Goal: Task Accomplishment & Management: Use online tool/utility

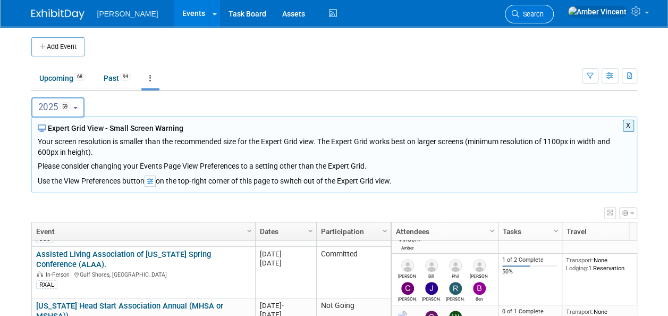
click at [554, 18] on link "Search" at bounding box center [529, 14] width 49 height 19
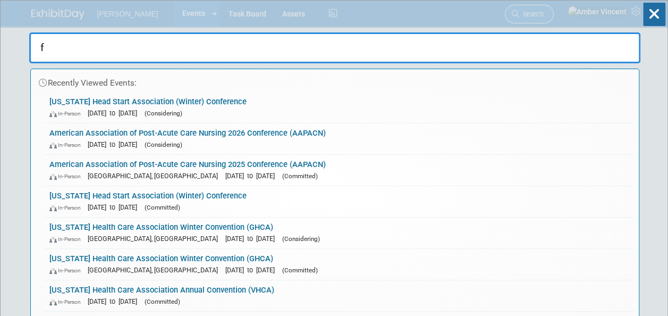
type input "fh"
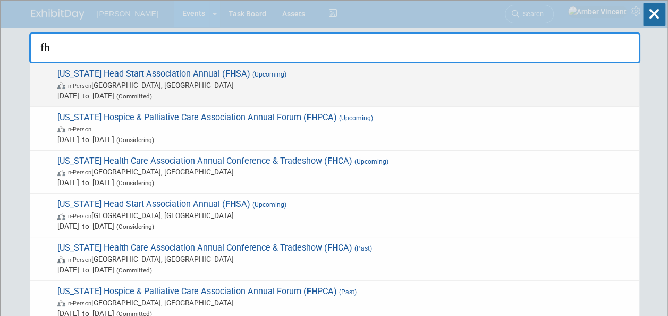
click at [353, 88] on span "In-Person Orlando, FL" at bounding box center [345, 85] width 577 height 11
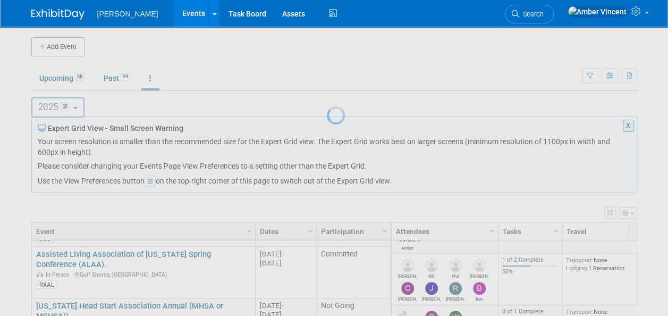
click at [327, 73] on div at bounding box center [334, 158] width 15 height 316
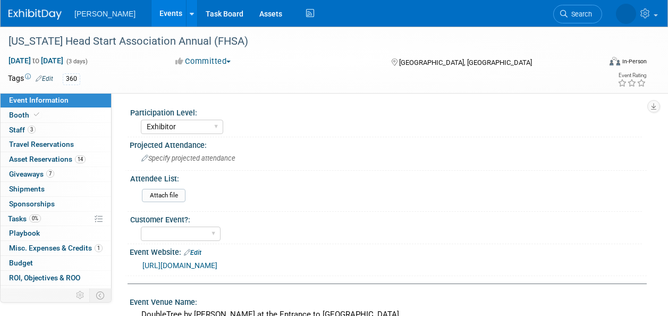
select select "Exhibitor"
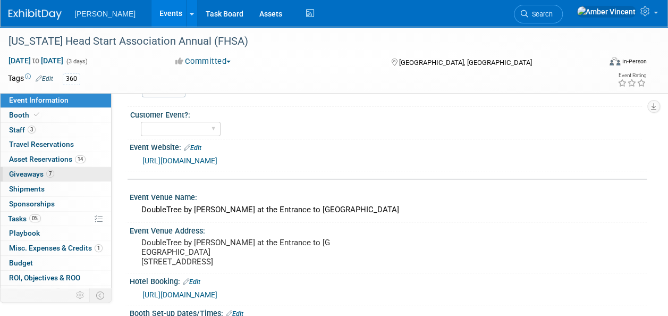
scroll to position [99, 0]
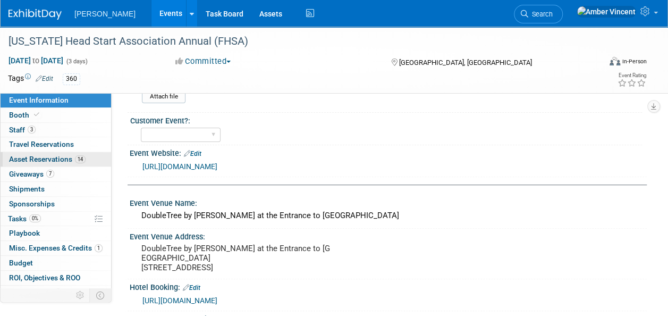
click at [41, 161] on span "Asset Reservations 14" at bounding box center [47, 159] width 77 height 9
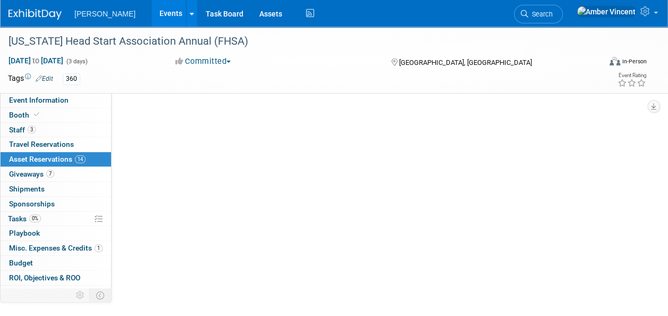
scroll to position [0, 0]
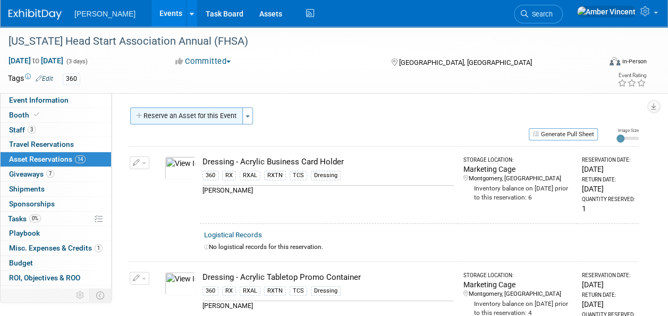
click at [230, 109] on button "Reserve an Asset for this Event" at bounding box center [186, 115] width 113 height 17
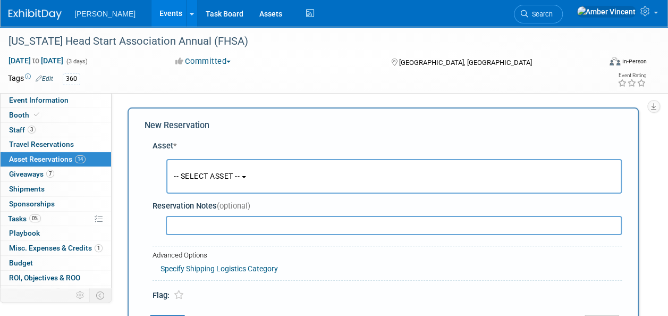
scroll to position [10, 0]
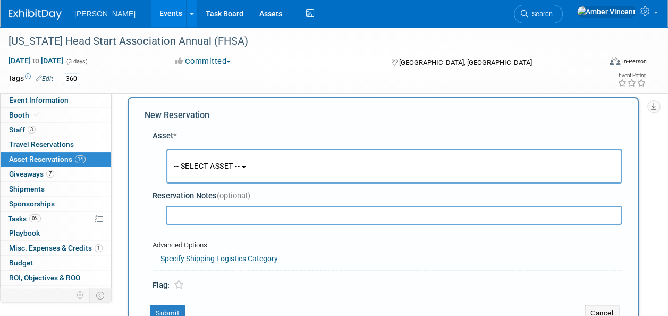
click at [214, 170] on span "-- SELECT ASSET --" at bounding box center [207, 166] width 66 height 9
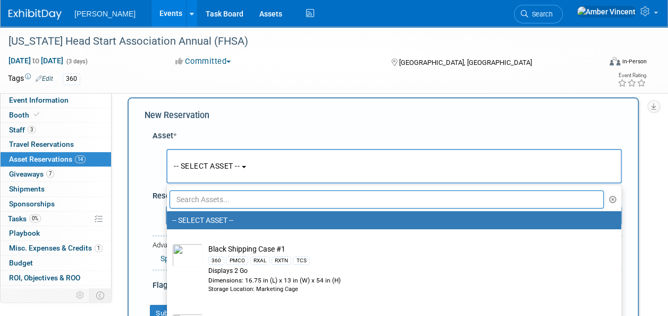
click at [218, 198] on input "text" at bounding box center [387, 199] width 434 height 18
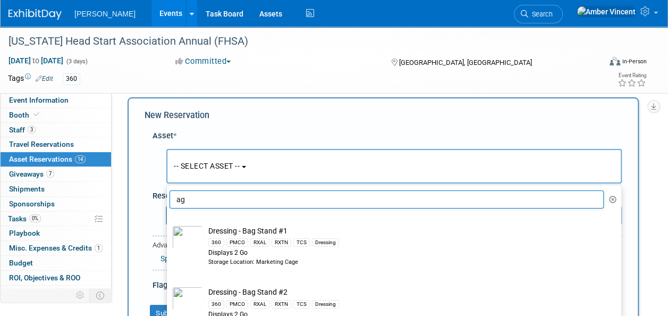
type input "a"
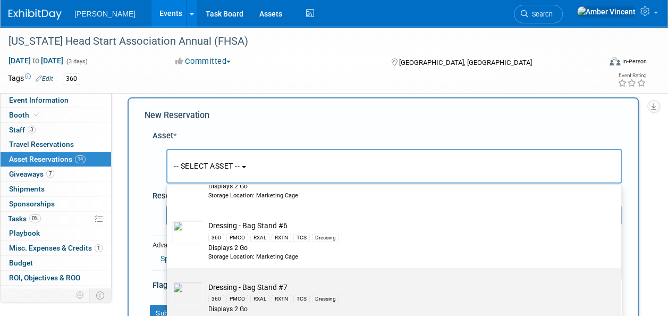
scroll to position [63, 0]
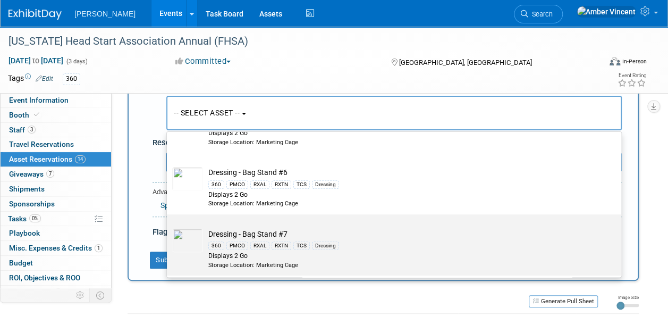
type input "bag stand"
click at [338, 232] on td "Dressing - Bag Stand #7 360 PMCO RXAL RXTN TCS Dressing Displays 2 Go Storage L…" at bounding box center [401, 249] width 397 height 40
click at [168, 227] on input "Dressing - Bag Stand #7 360 PMCO RXAL RXTN TCS Dressing Displays 2 Go Storage L…" at bounding box center [165, 223] width 7 height 7
select select "10725919"
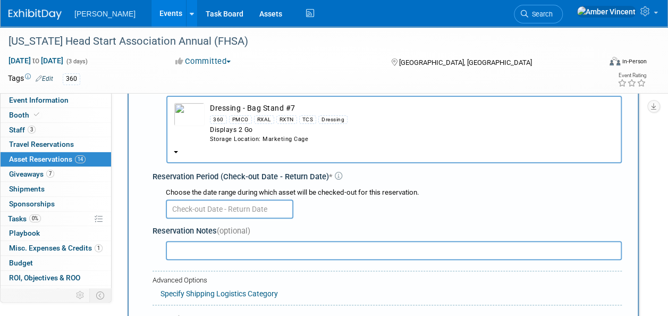
click at [223, 207] on input "text" at bounding box center [230, 208] width 128 height 19
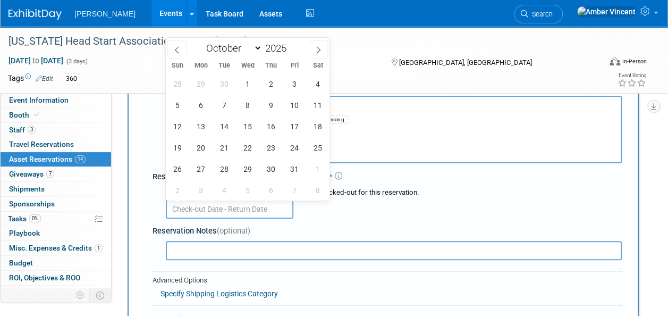
drag, startPoint x: 259, startPoint y: 47, endPoint x: 252, endPoint y: 54, distance: 10.2
click at [259, 47] on select "January February March April May June July August September October November De…" at bounding box center [231, 47] width 61 height 13
select select "8"
click at [201, 41] on select "January February March April May June July August September October November De…" at bounding box center [231, 47] width 61 height 13
click at [224, 125] on span "16" at bounding box center [224, 126] width 21 height 21
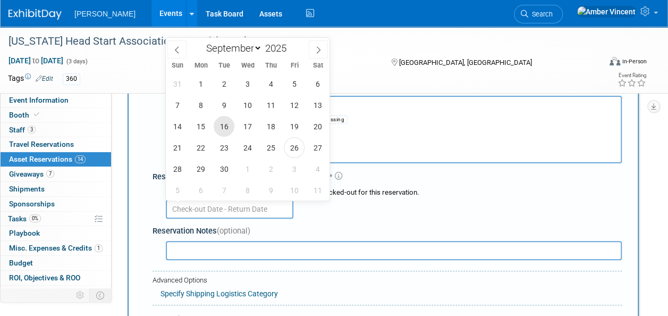
type input "Sep 16, 2025"
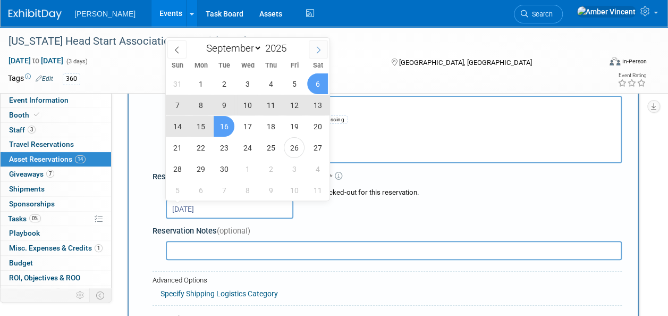
click at [316, 51] on icon at bounding box center [318, 49] width 7 height 7
select select "9"
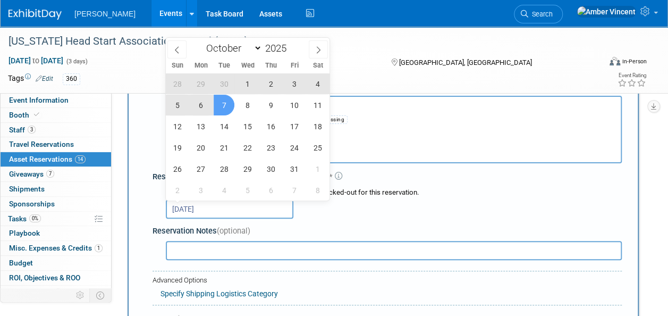
click at [228, 104] on span "7" at bounding box center [224, 105] width 21 height 21
type input "Sep 16, 2025 to Oct 7, 2025"
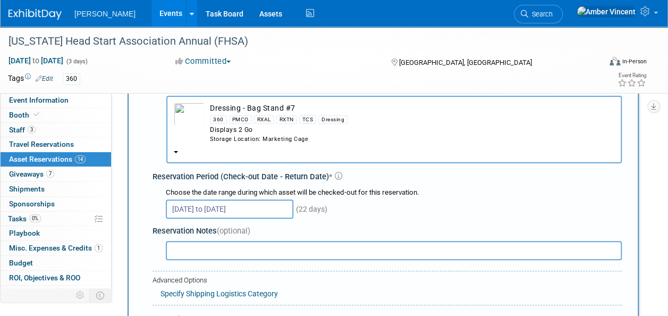
scroll to position [116, 0]
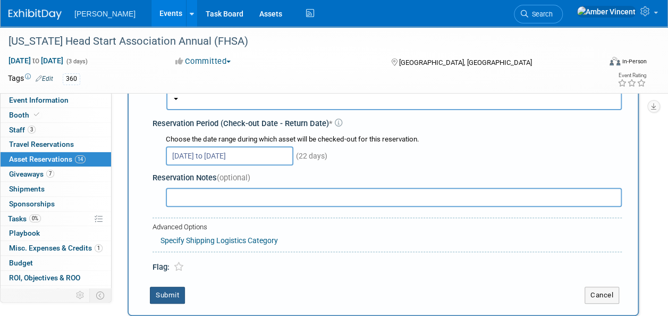
click at [168, 299] on button "Submit" at bounding box center [167, 294] width 35 height 17
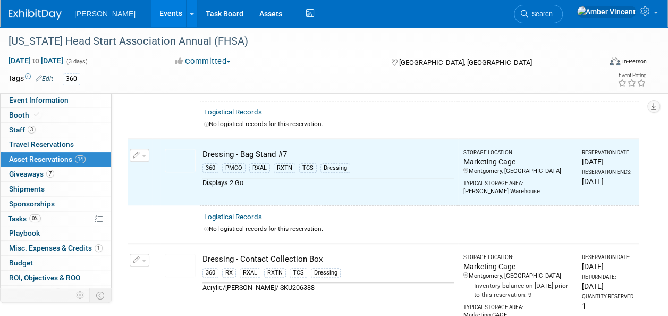
scroll to position [241, 0]
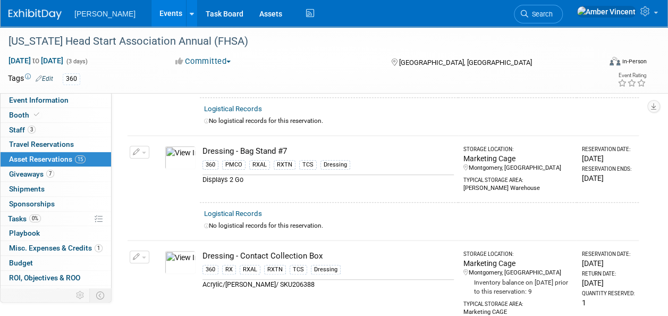
click at [553, 14] on span "Search" at bounding box center [540, 14] width 24 height 8
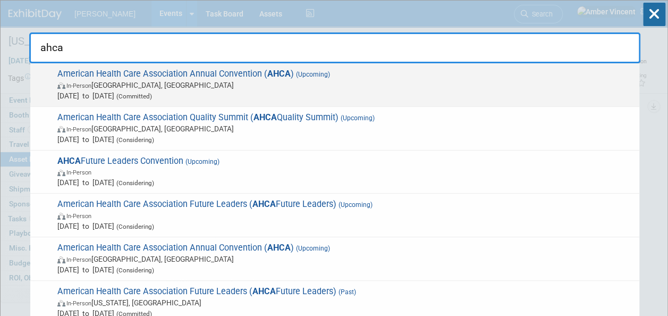
type input "ahca"
click at [210, 89] on span "In-Person Las Vegas, NV" at bounding box center [345, 85] width 577 height 11
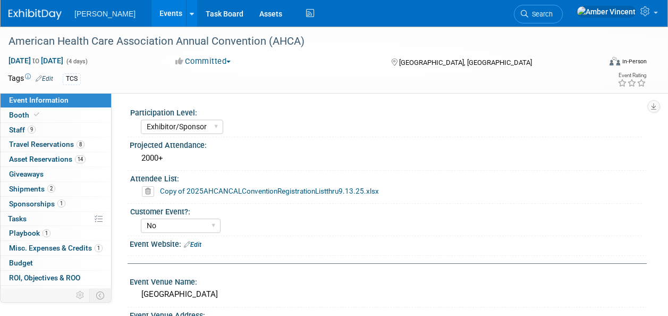
select select "Exhibitor/Sponsor"
select select "No"
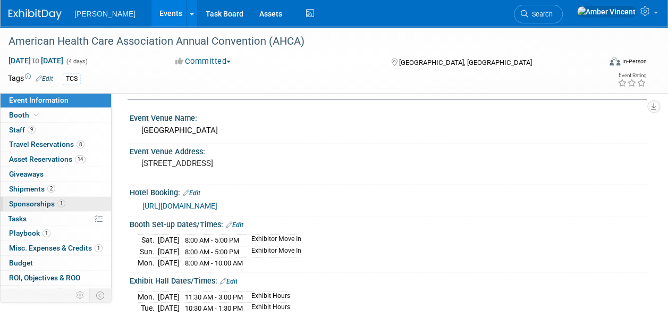
scroll to position [159, 0]
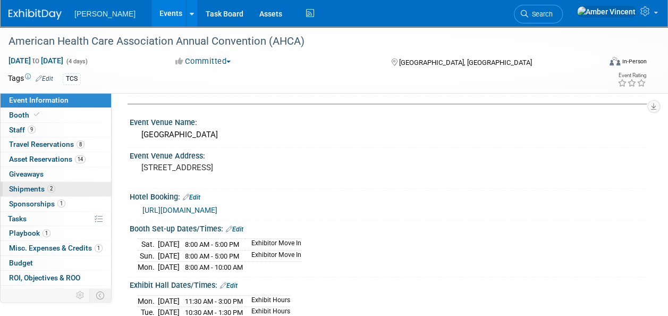
click at [28, 195] on link "2 Shipments 2" at bounding box center [56, 189] width 111 height 14
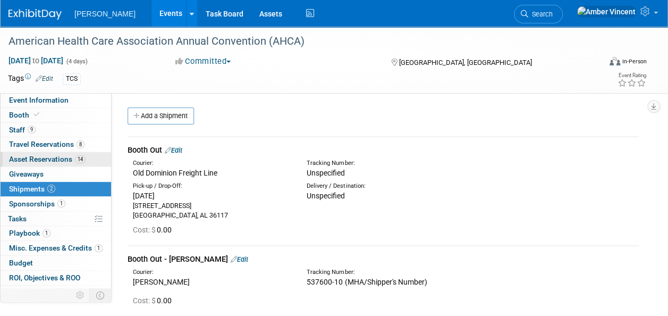
click at [37, 158] on span "Asset Reservations 14" at bounding box center [47, 159] width 77 height 9
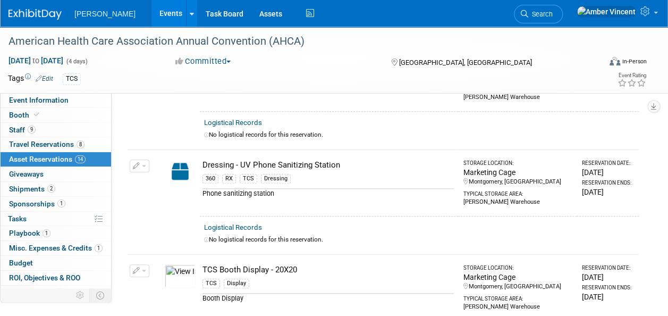
scroll to position [319, 0]
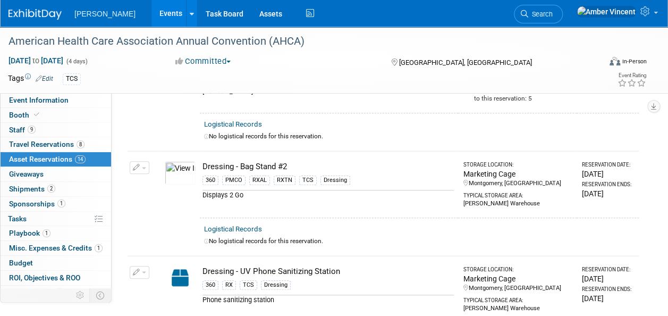
click at [151, 20] on link "Events" at bounding box center [170, 13] width 39 height 27
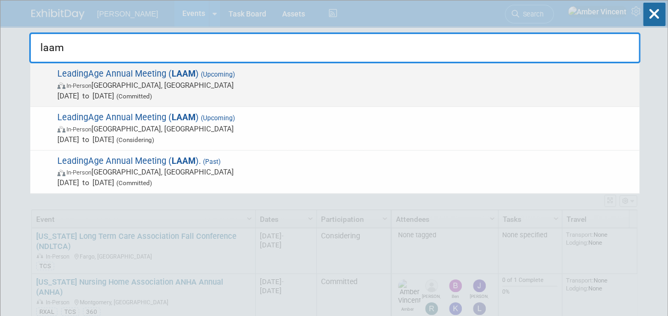
type input "laam"
click at [249, 88] on span "In-Person Boston, MA" at bounding box center [345, 85] width 577 height 11
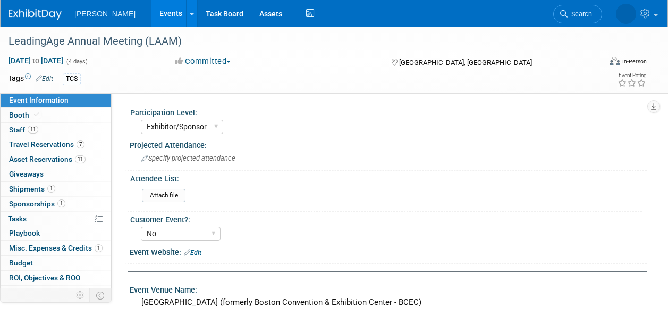
select select "Exhibitor/Sponsor"
select select "No"
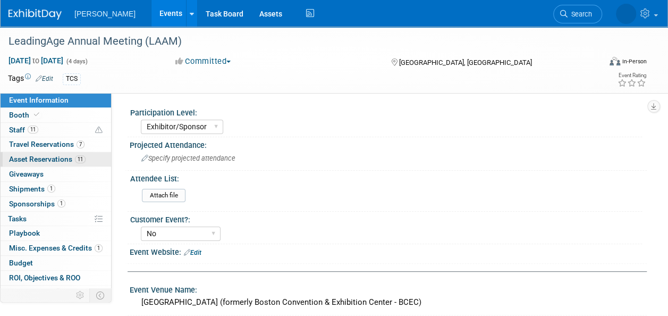
click at [38, 157] on span "Asset Reservations 11" at bounding box center [47, 159] width 77 height 9
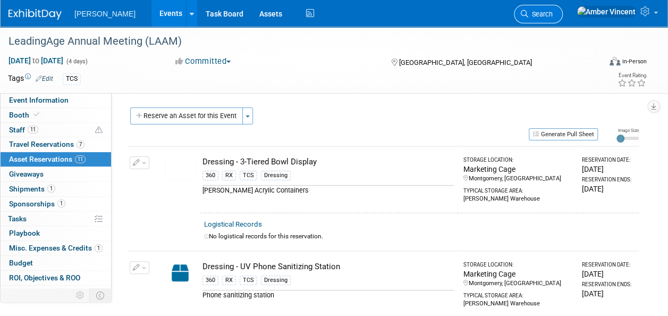
click at [553, 11] on span "Search" at bounding box center [540, 14] width 24 height 8
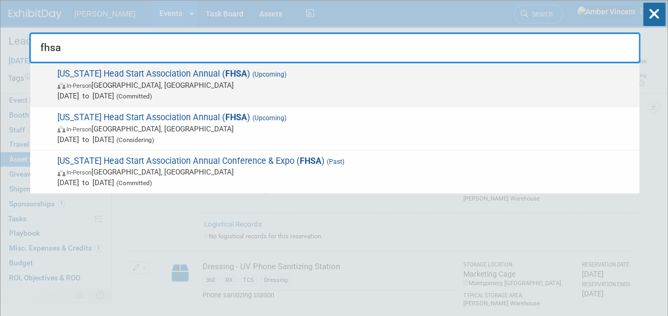
type input "fhsa"
click at [225, 78] on strong "FHSA" at bounding box center [236, 74] width 22 height 10
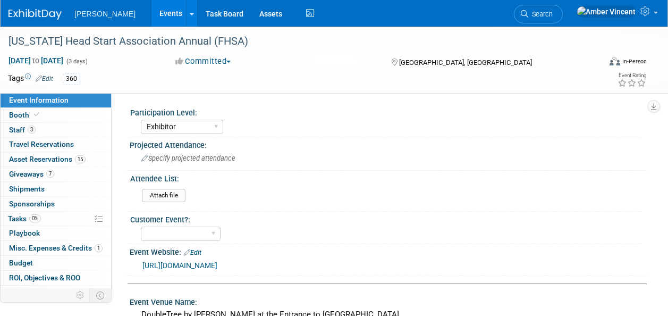
select select "Exhibitor"
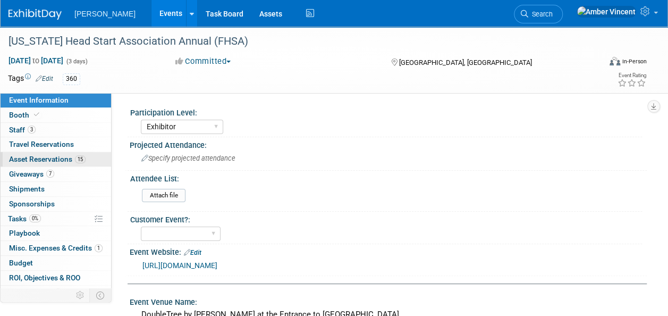
click at [48, 157] on span "Asset Reservations 15" at bounding box center [47, 159] width 77 height 9
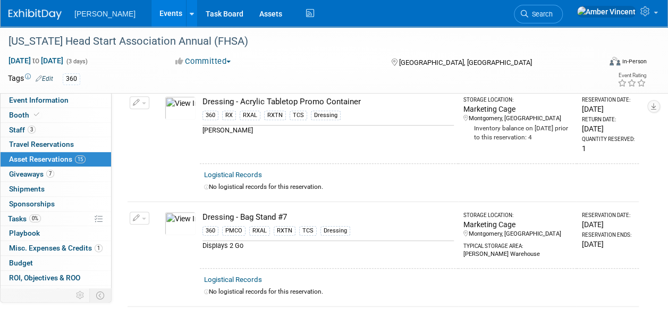
scroll to position [144, 0]
